Goal: Task Accomplishment & Management: Manage account settings

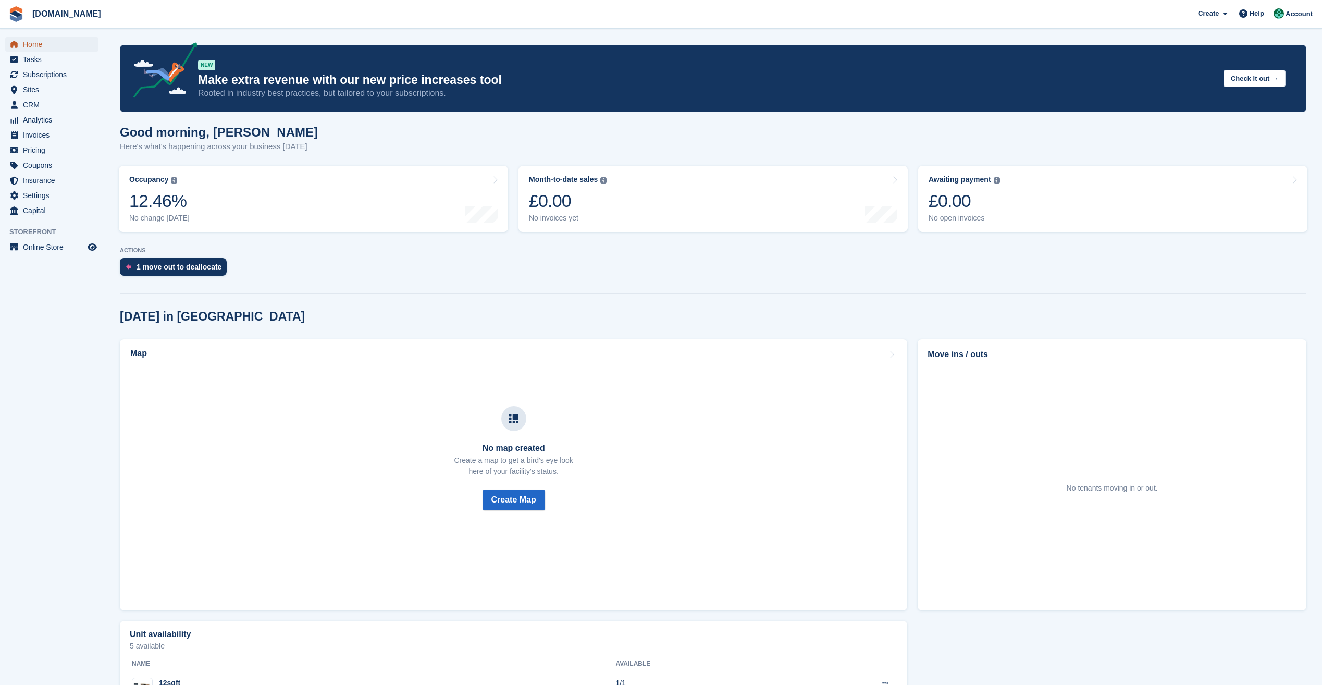
click at [38, 46] on span "Home" at bounding box center [54, 44] width 63 height 15
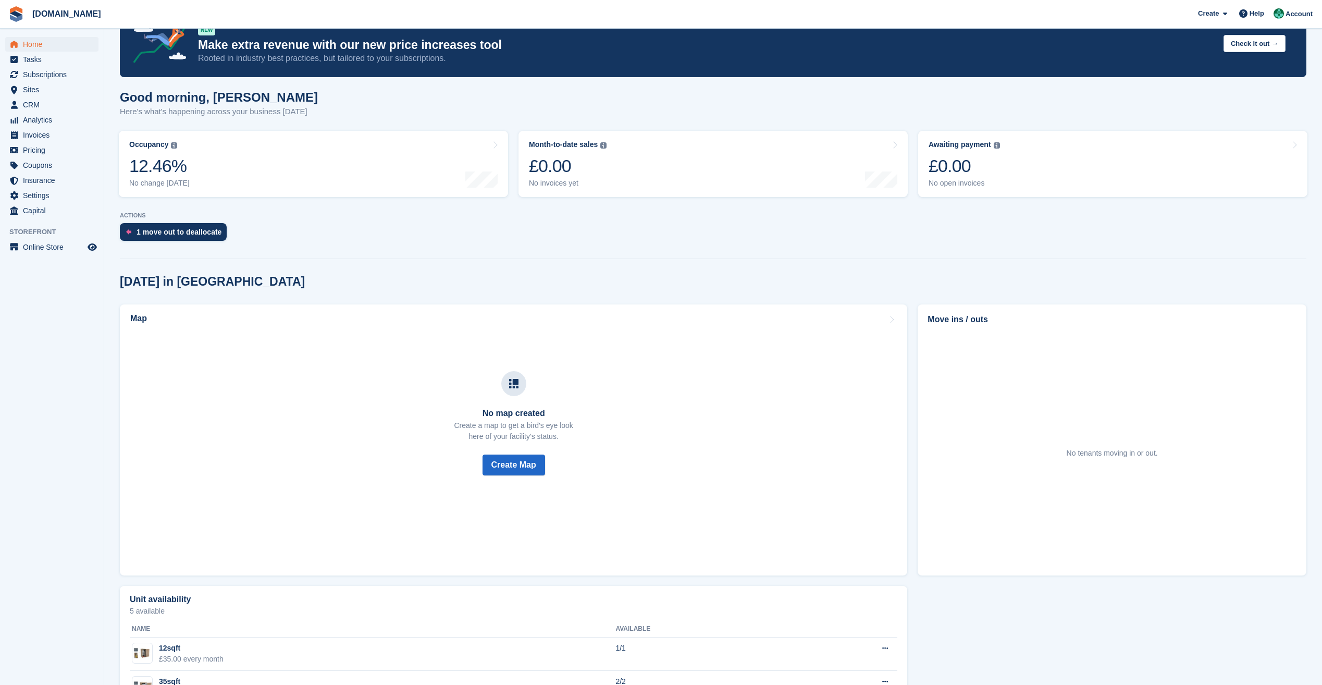
scroll to position [20, 0]
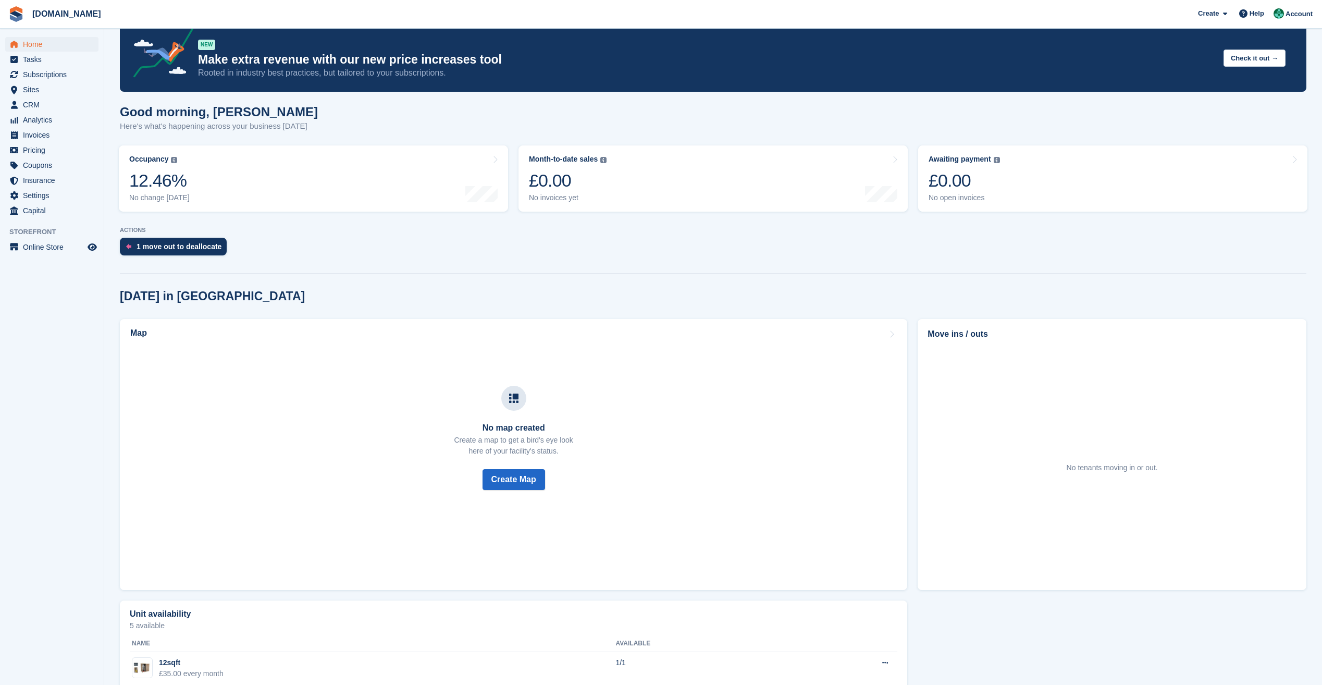
click at [956, 338] on h2 "Move ins / outs" at bounding box center [1112, 334] width 369 height 13
click at [1089, 276] on section "NEW Make extra revenue with our new price increases tool Rooted in industry bes…" at bounding box center [713, 410] width 1218 height 861
click at [30, 60] on span "Tasks" at bounding box center [54, 59] width 63 height 15
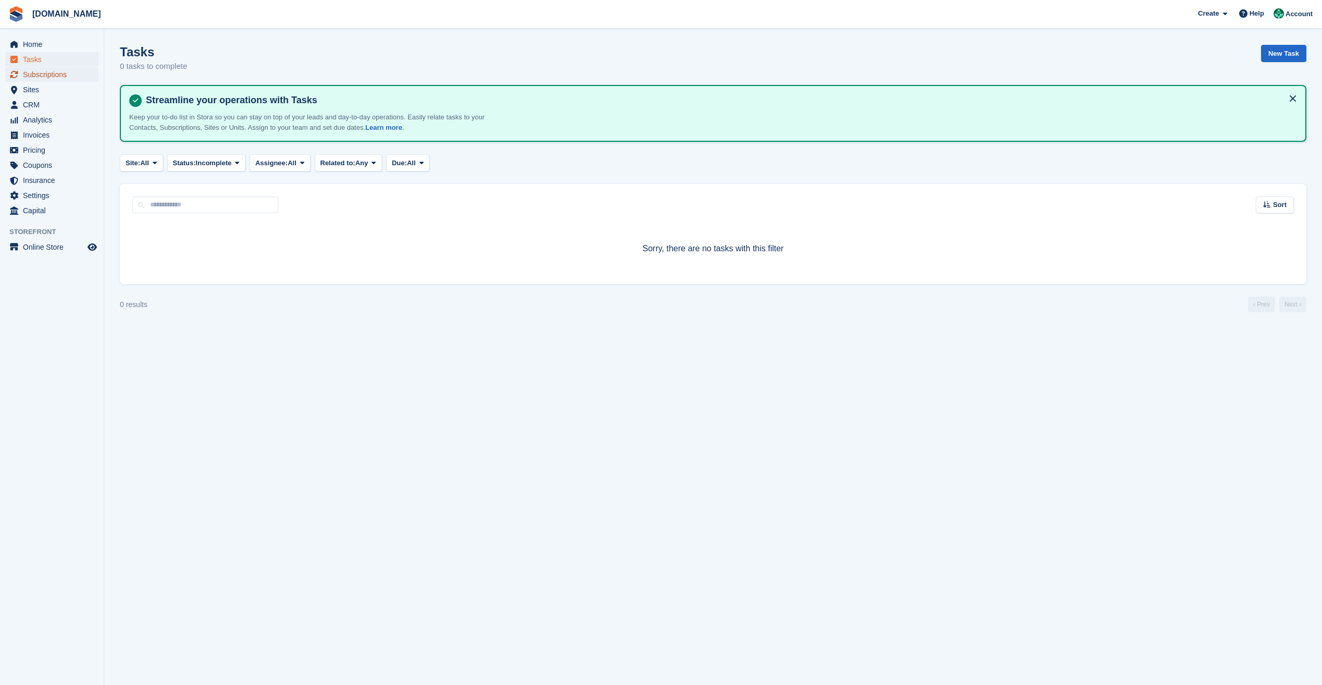
click at [56, 73] on span "Subscriptions" at bounding box center [54, 74] width 63 height 15
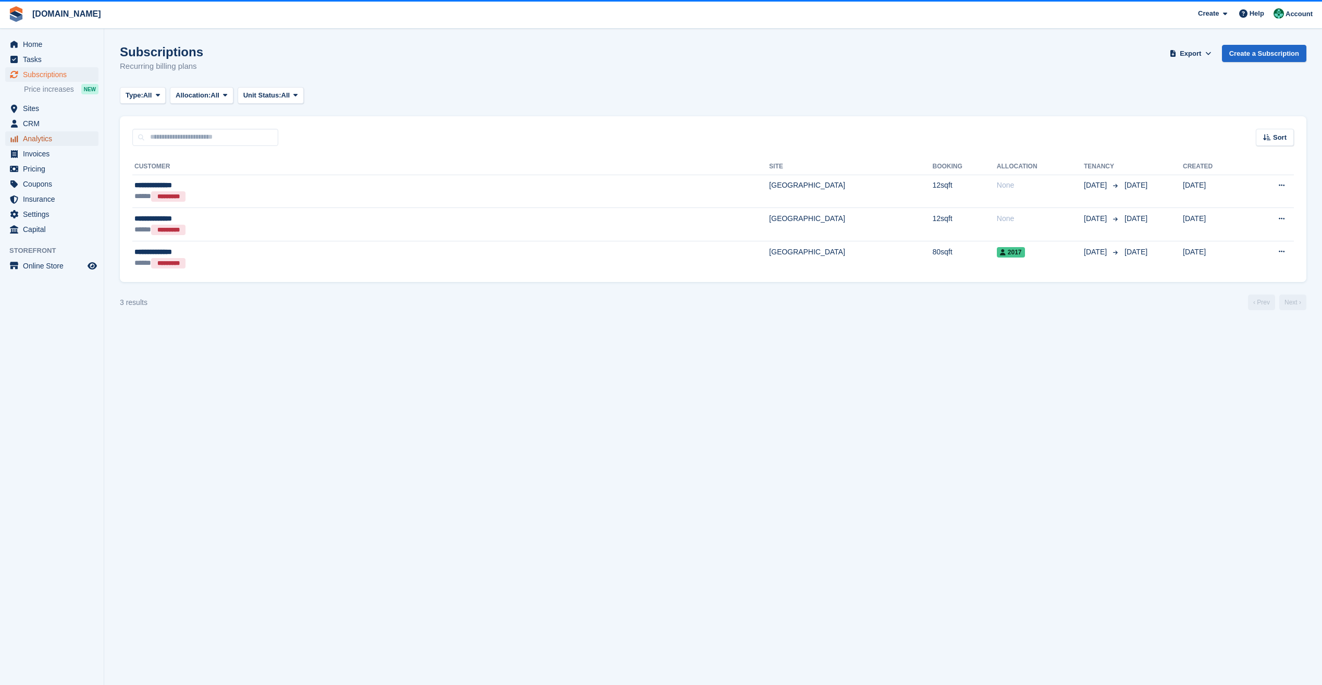
click at [47, 141] on span "Analytics" at bounding box center [54, 138] width 63 height 15
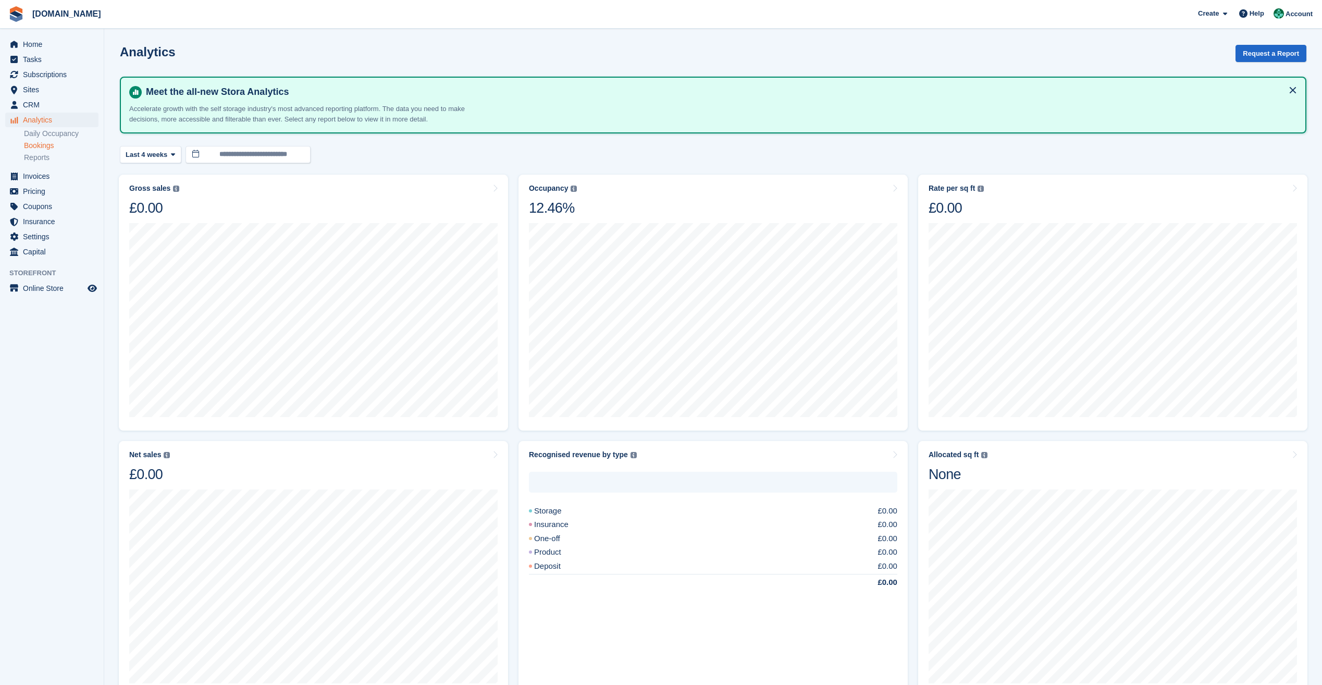
click at [49, 145] on link "Bookings" at bounding box center [61, 146] width 75 height 10
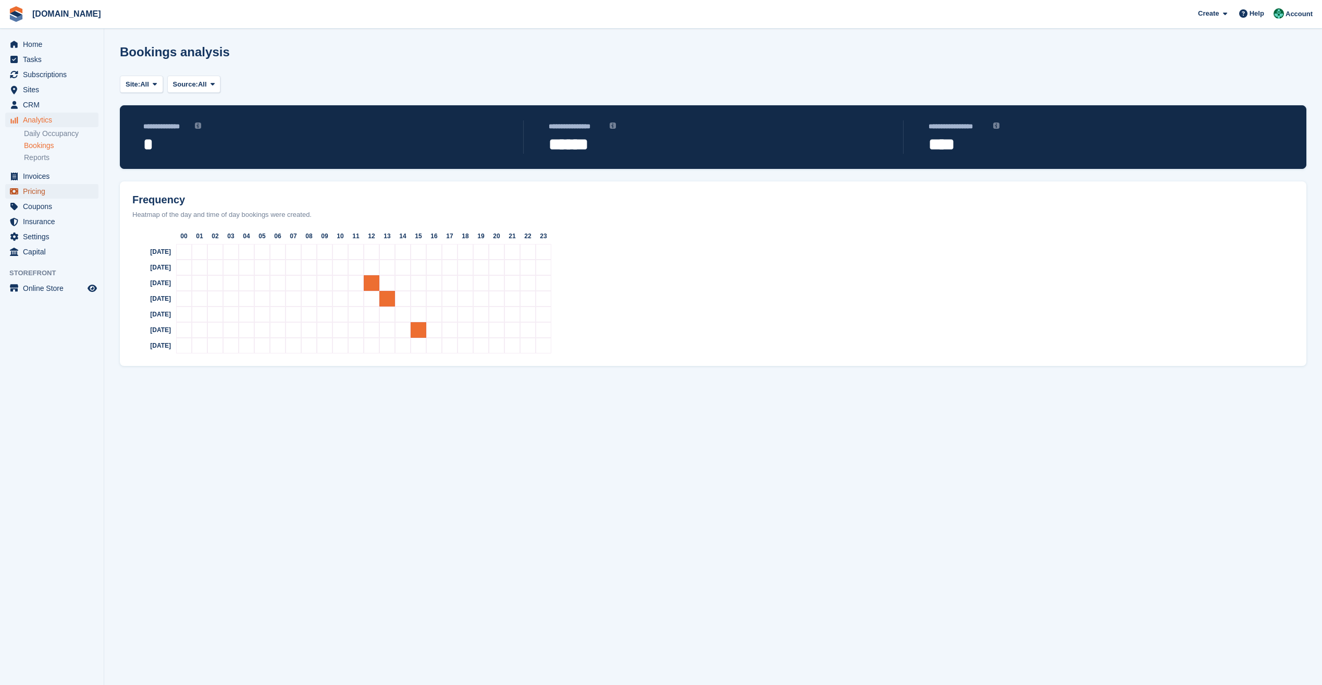
click at [46, 194] on span "Pricing" at bounding box center [54, 191] width 63 height 15
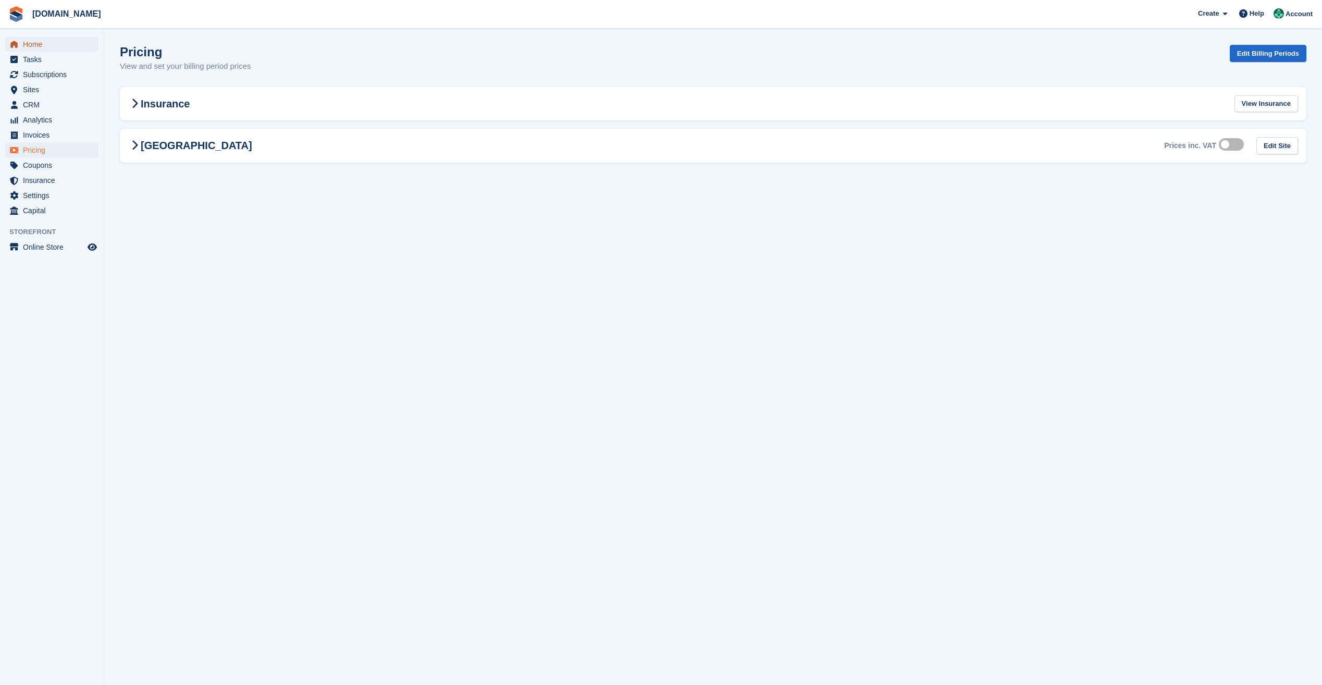
click at [33, 44] on span "Home" at bounding box center [54, 44] width 63 height 15
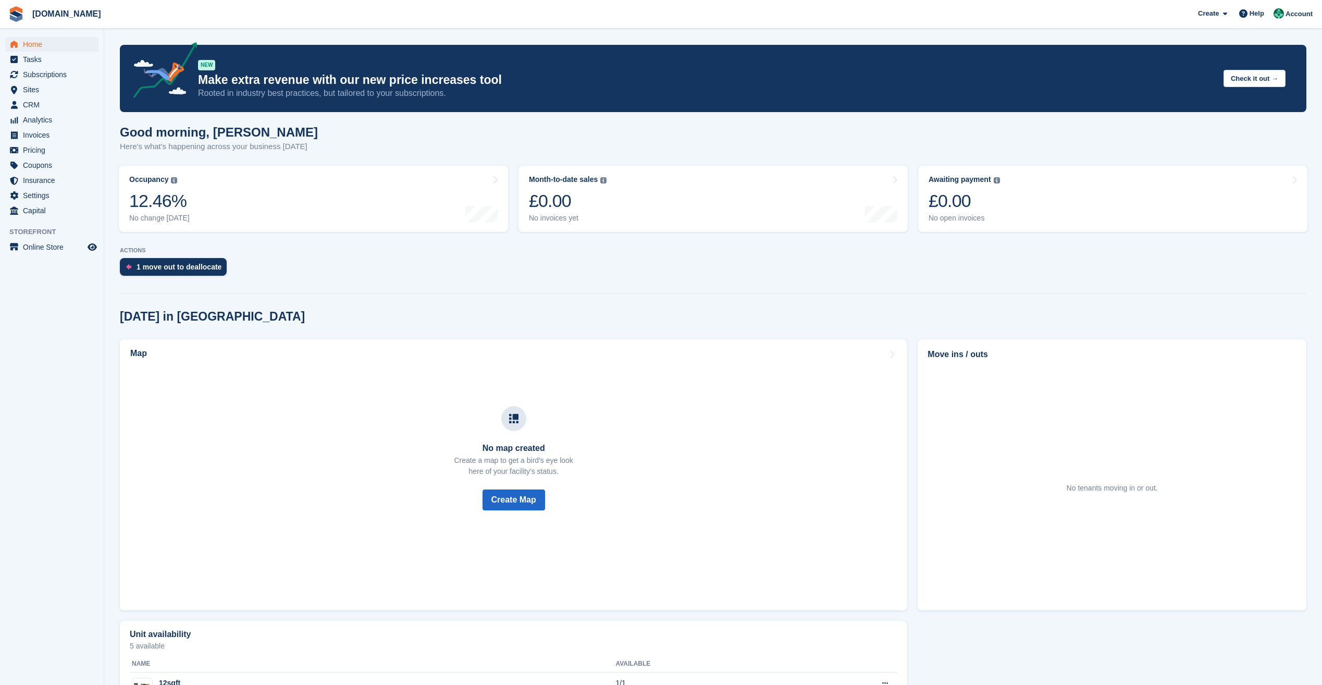
click at [944, 354] on h2 "Move ins / outs" at bounding box center [1112, 354] width 369 height 13
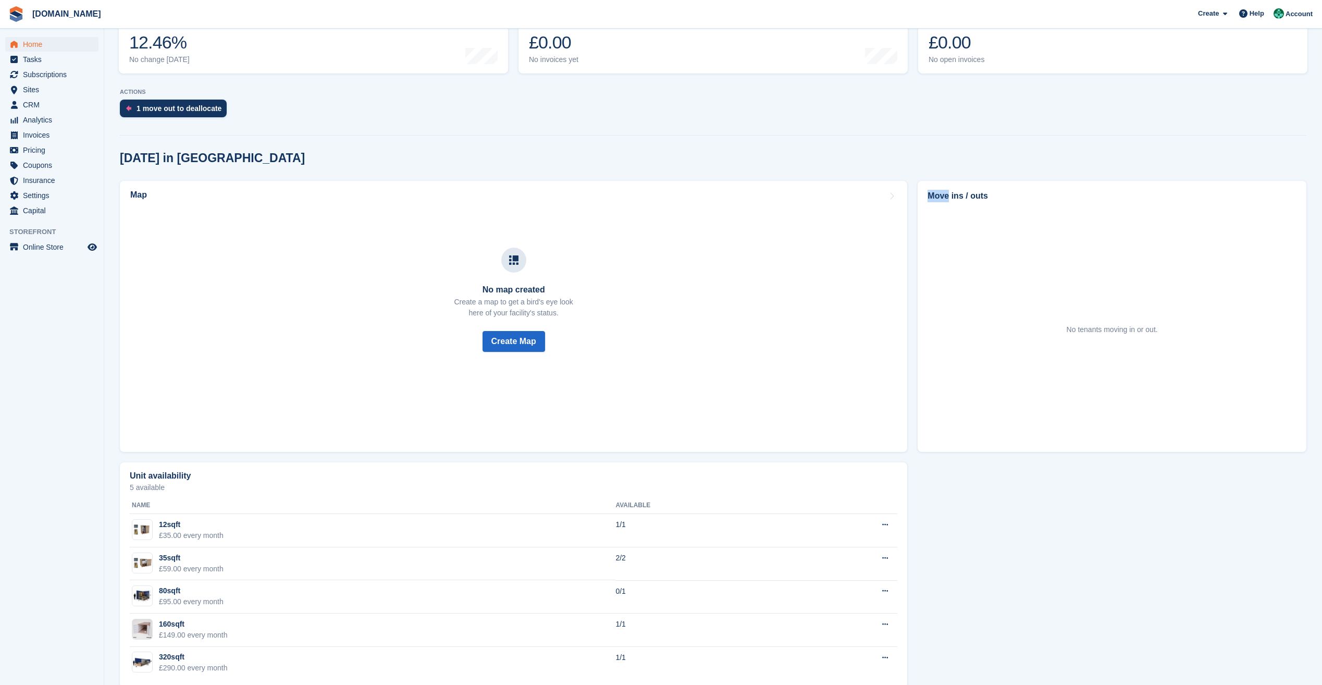
scroll to position [177, 0]
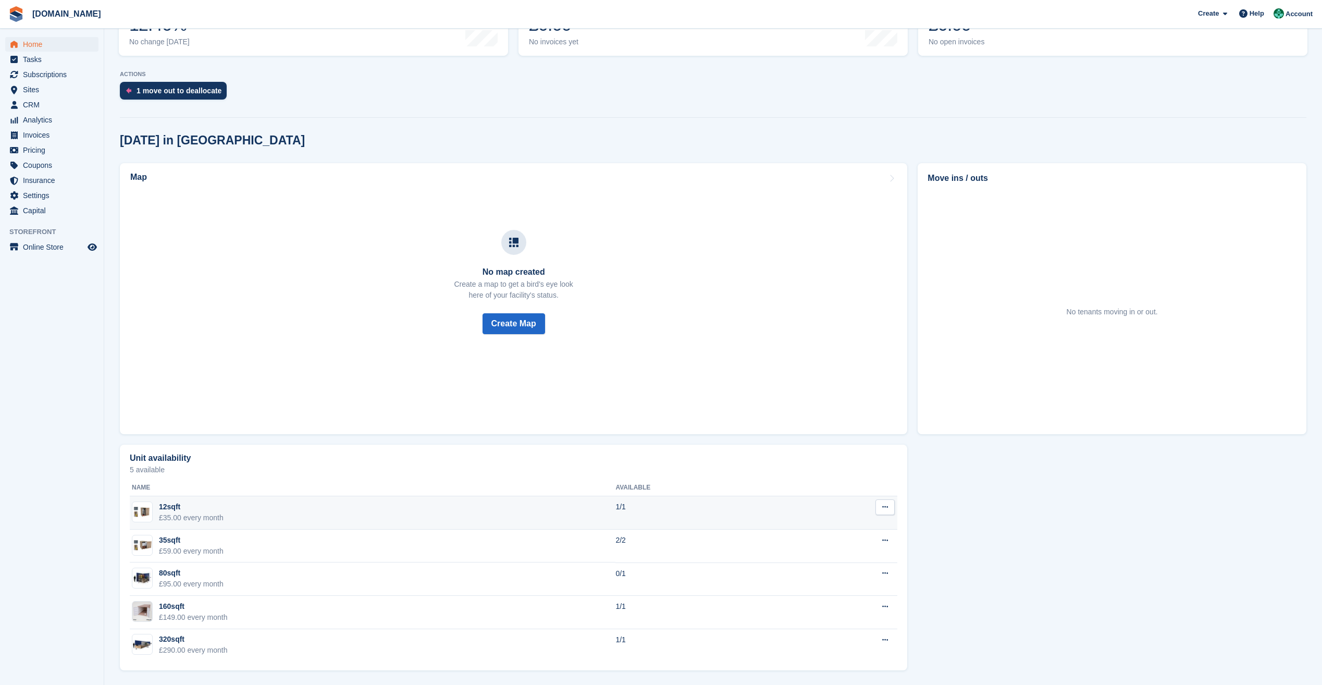
click at [166, 511] on div "12sqft" at bounding box center [191, 506] width 65 height 11
drag, startPoint x: 166, startPoint y: 511, endPoint x: 179, endPoint y: 512, distance: 12.5
click at [179, 512] on div "£35.00 every month" at bounding box center [191, 517] width 65 height 11
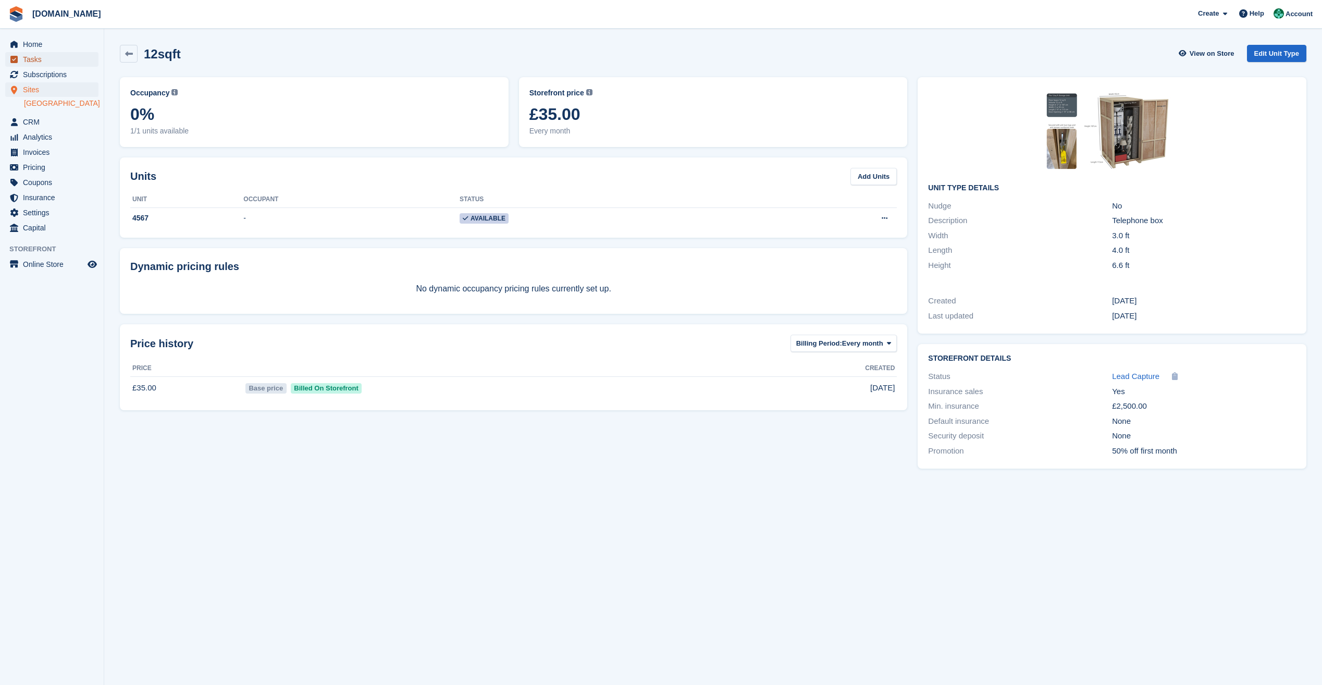
click at [35, 61] on span "Tasks" at bounding box center [54, 59] width 63 height 15
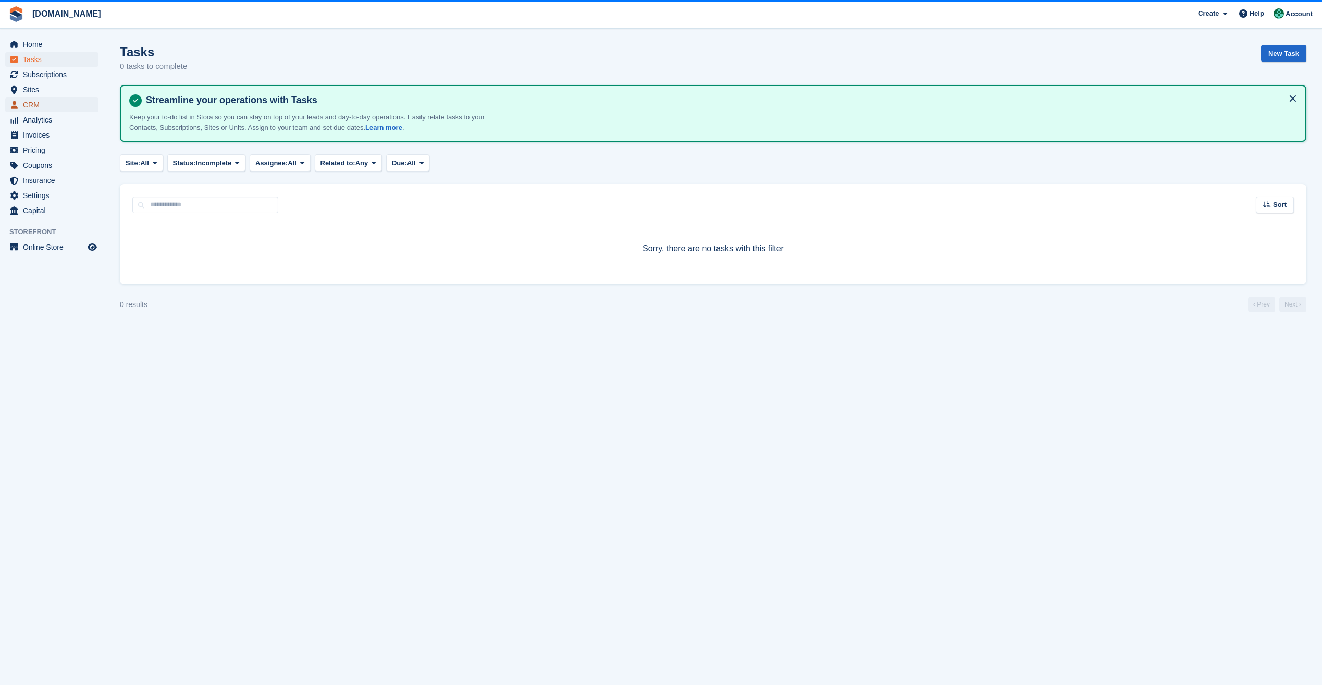
click at [35, 107] on span "CRM" at bounding box center [54, 104] width 63 height 15
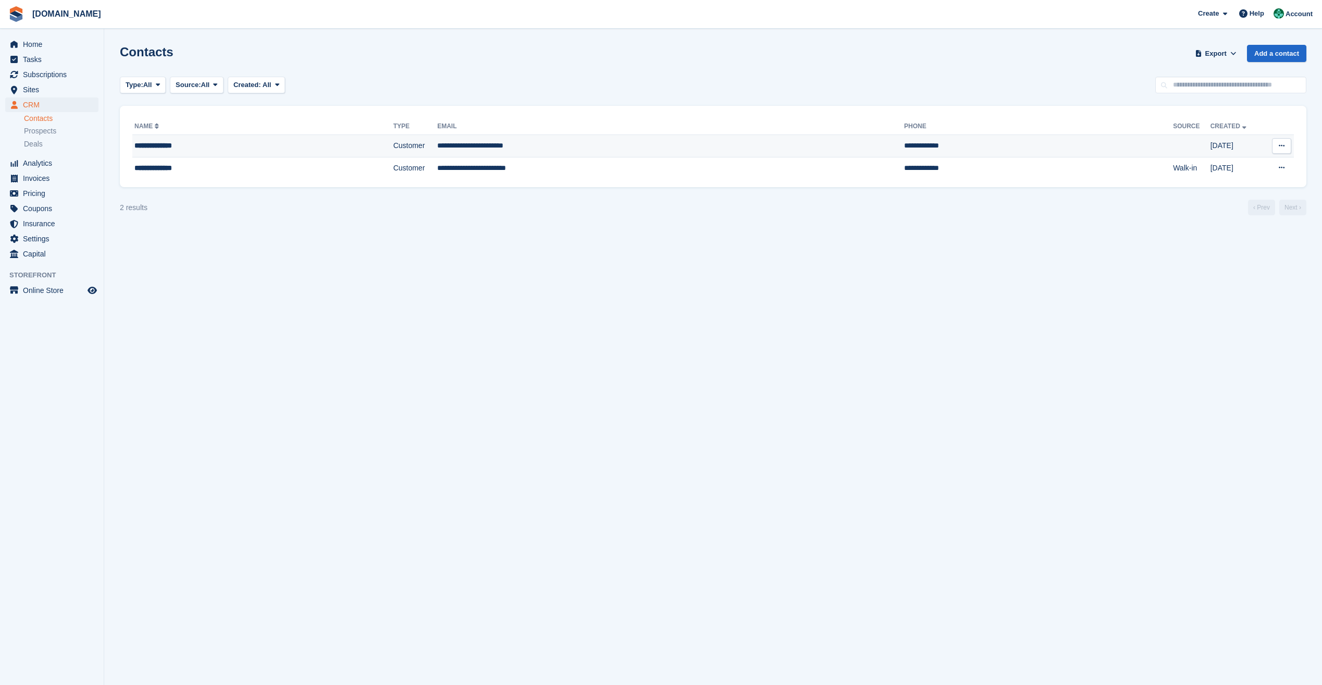
click at [159, 145] on div "**********" at bounding box center [226, 145] width 185 height 11
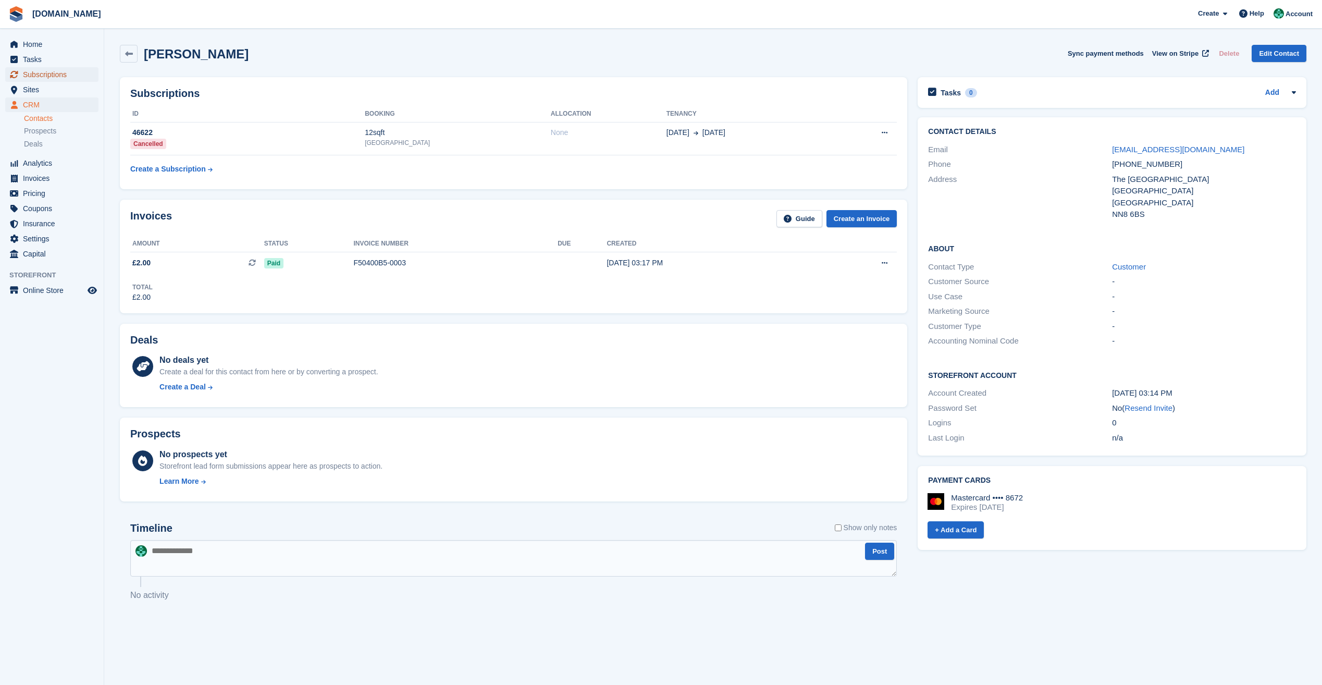
click at [56, 77] on span "Subscriptions" at bounding box center [54, 74] width 63 height 15
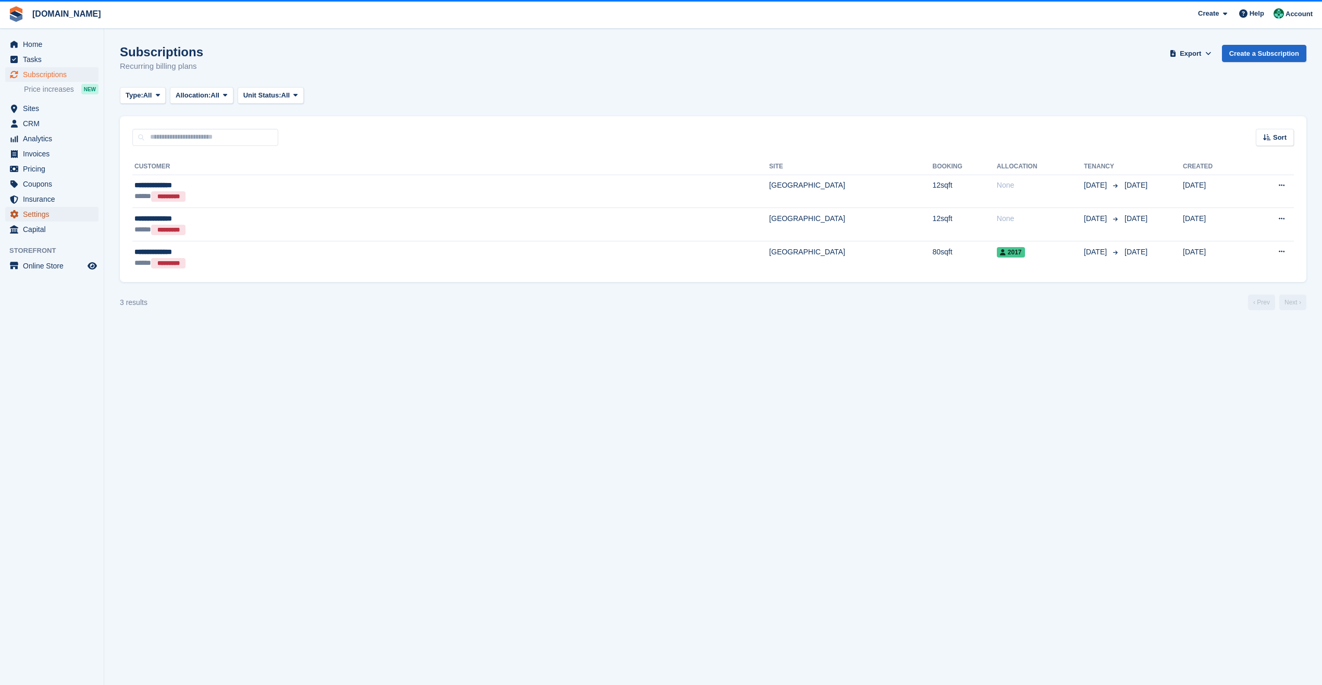
click at [42, 215] on span "Settings" at bounding box center [54, 214] width 63 height 15
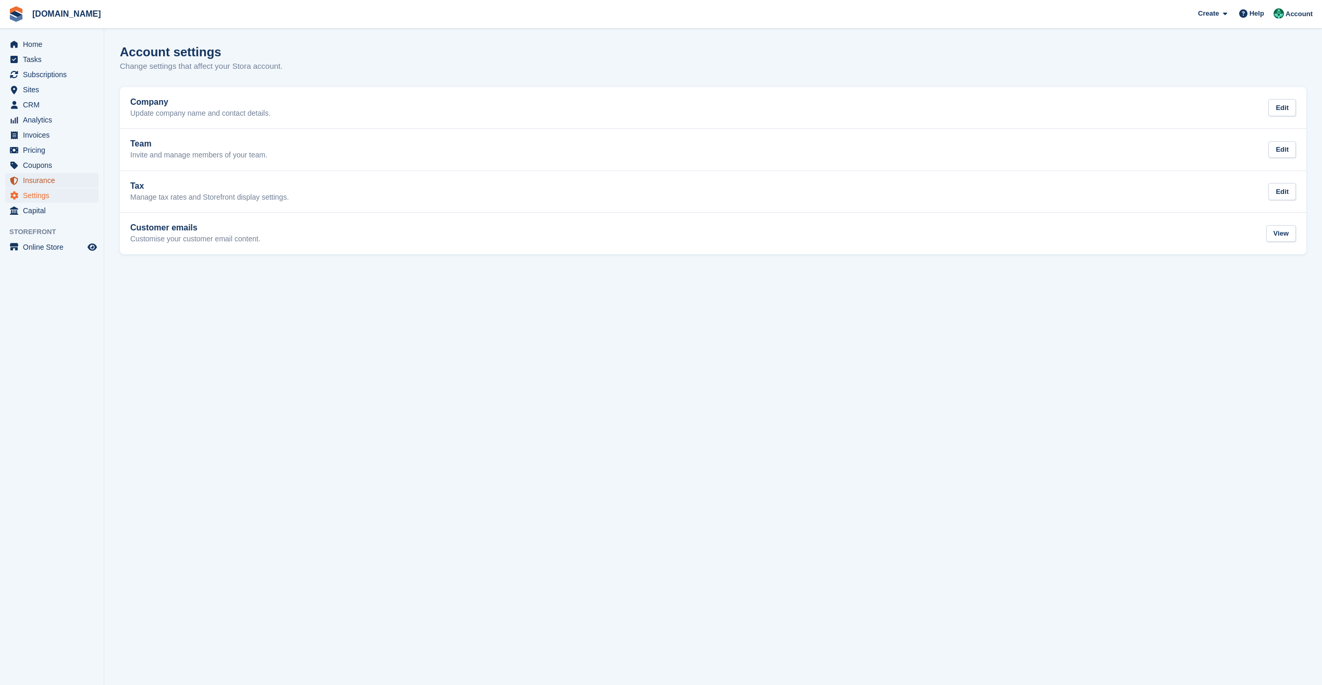
click at [47, 181] on span "Insurance" at bounding box center [54, 180] width 63 height 15
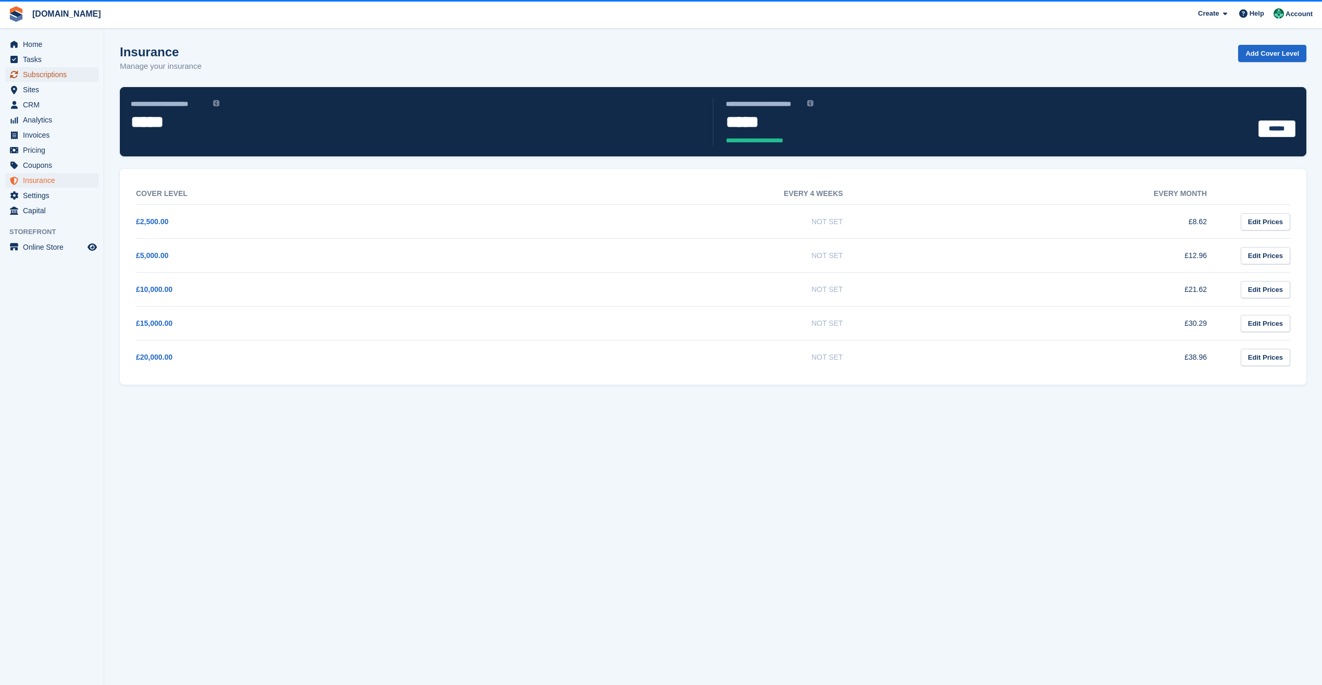
click at [58, 75] on span "Subscriptions" at bounding box center [54, 74] width 63 height 15
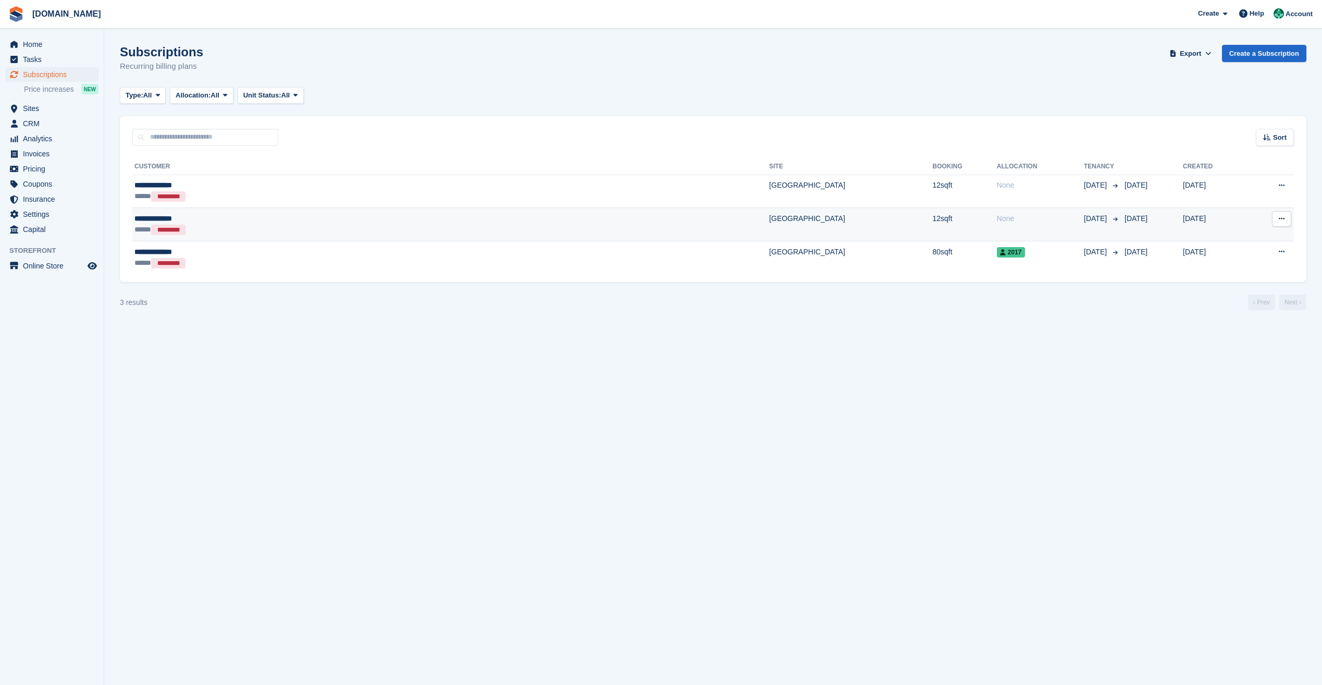
click at [171, 222] on div "**********" at bounding box center [281, 218] width 294 height 11
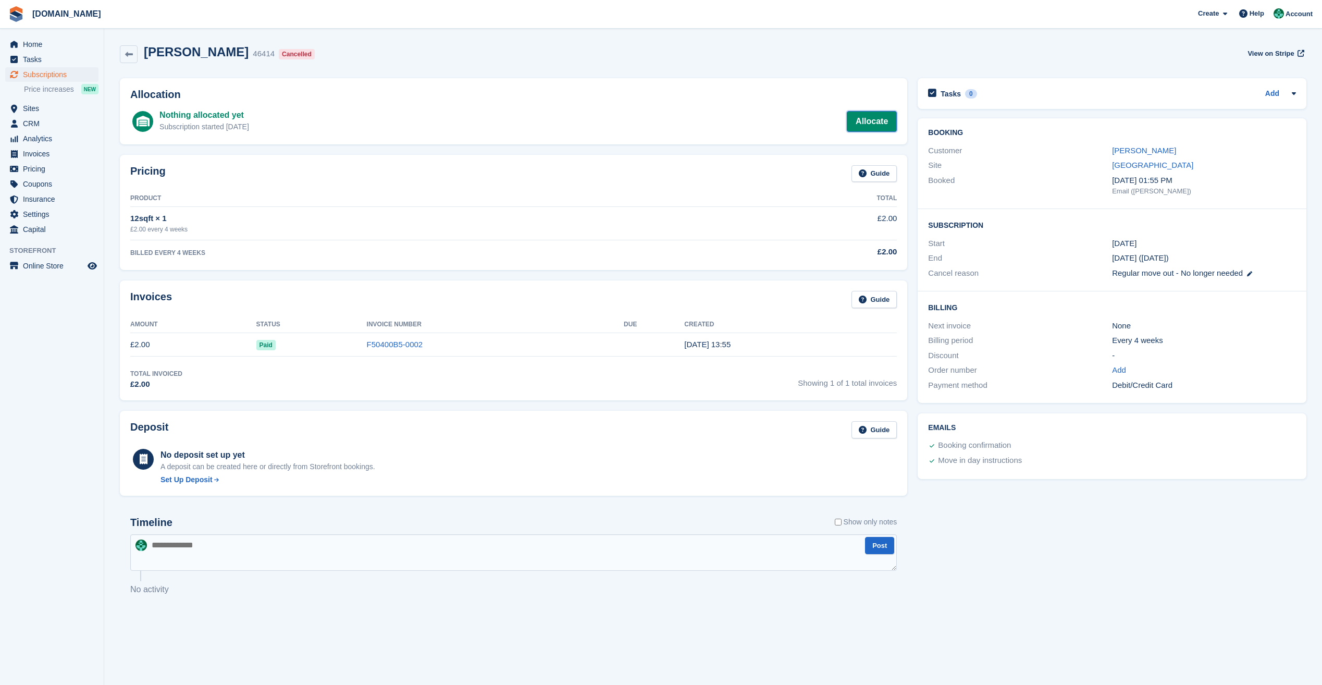
click at [876, 119] on link "Allocate" at bounding box center [872, 121] width 50 height 21
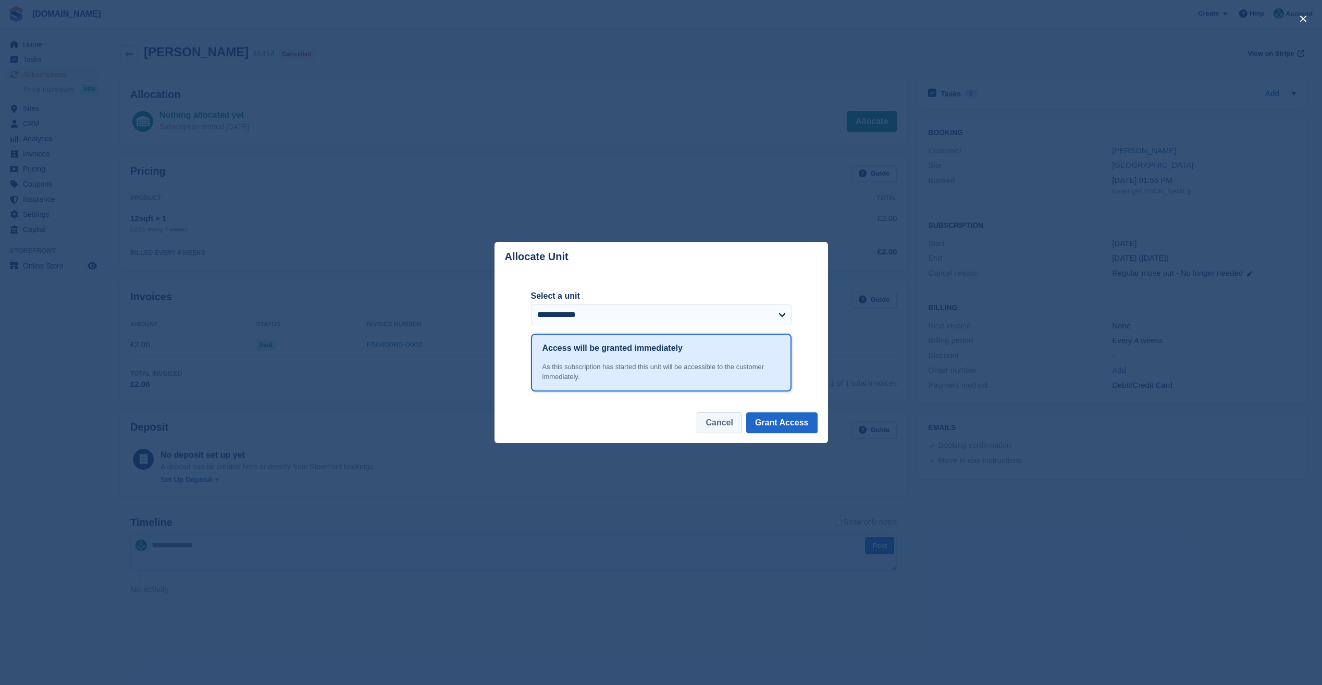
click at [717, 426] on button "Cancel" at bounding box center [719, 422] width 45 height 21
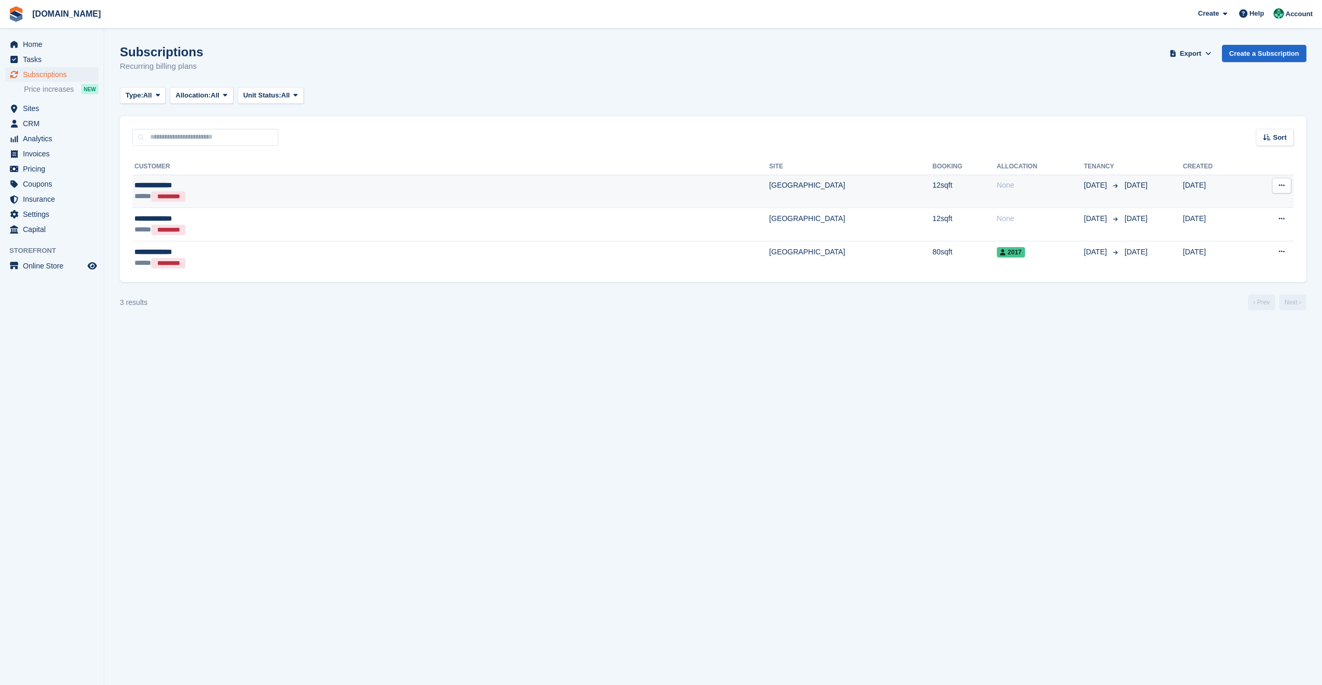
click at [167, 188] on div "**********" at bounding box center [281, 185] width 294 height 11
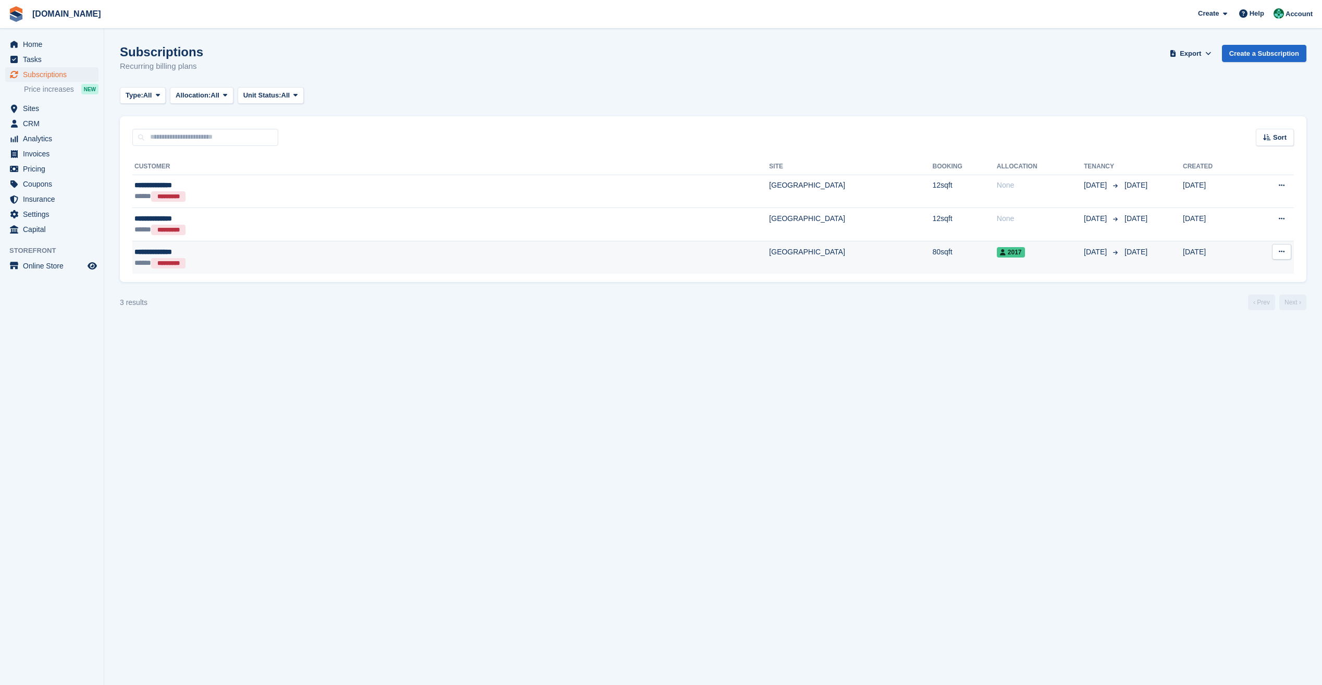
click at [177, 266] on div "*********" at bounding box center [168, 263] width 34 height 10
